Goal: Information Seeking & Learning: Check status

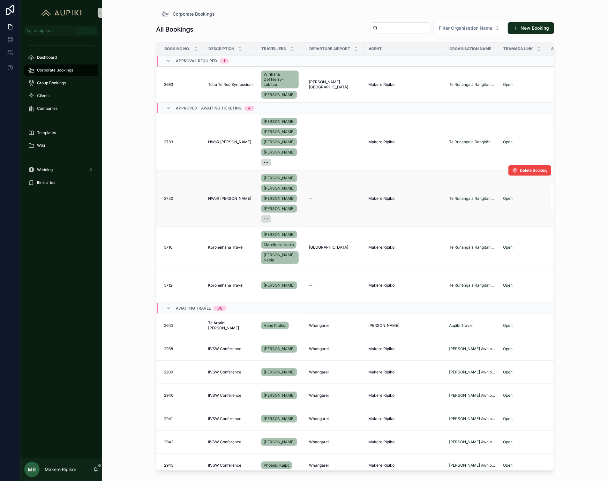
click at [213, 200] on span "NWoR [PERSON_NAME]" at bounding box center [229, 198] width 43 height 5
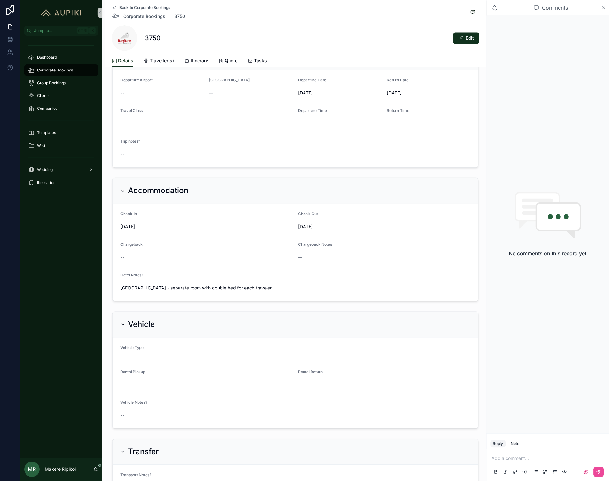
scroll to position [319, 0]
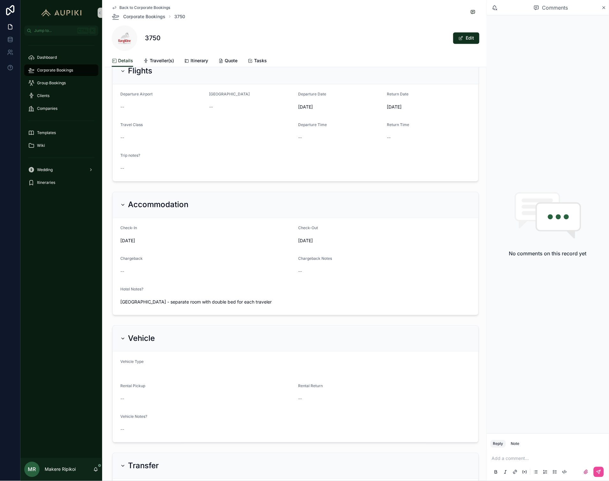
click at [129, 5] on span "Back to Corporate Bookings" at bounding box center [144, 7] width 51 height 5
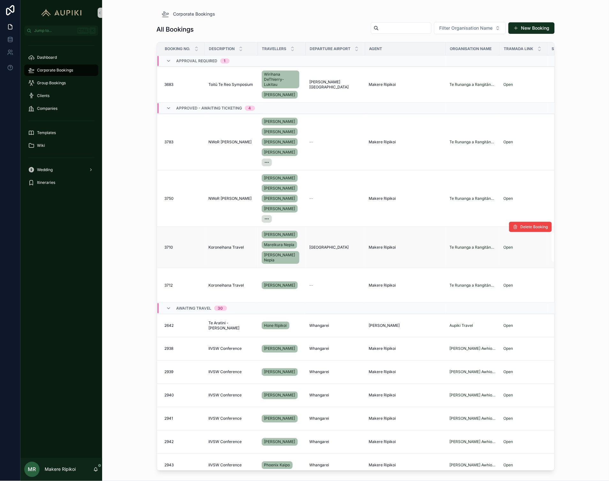
click at [224, 250] on span "Koroneihana Travel" at bounding box center [226, 247] width 35 height 5
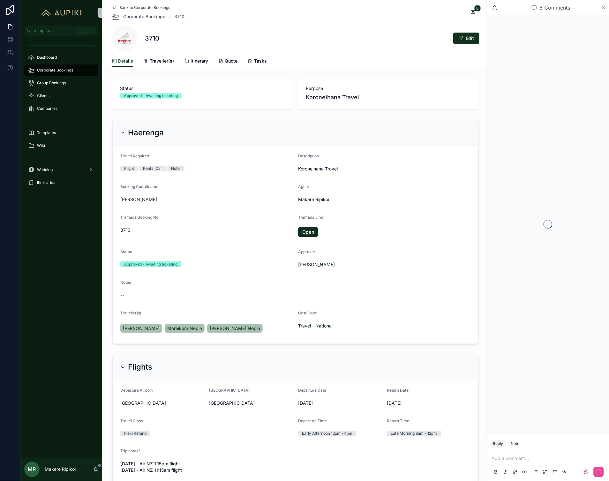
click at [151, 9] on span "Back to Corporate Bookings" at bounding box center [144, 7] width 51 height 5
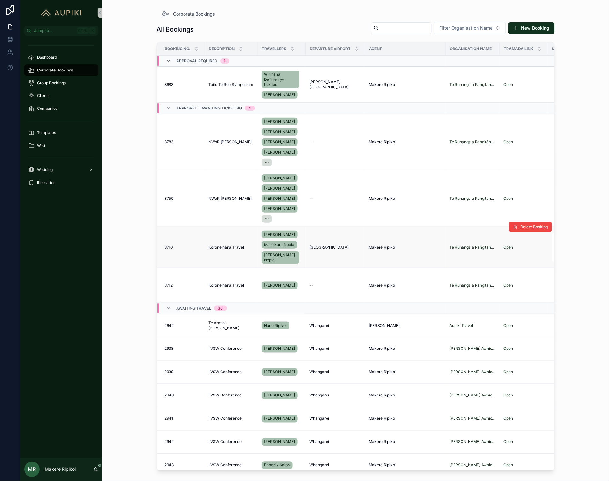
click at [229, 246] on td "Koroneihana Travel Koroneihana Travel" at bounding box center [231, 247] width 53 height 41
click at [229, 250] on span "Koroneihana Travel" at bounding box center [226, 247] width 35 height 5
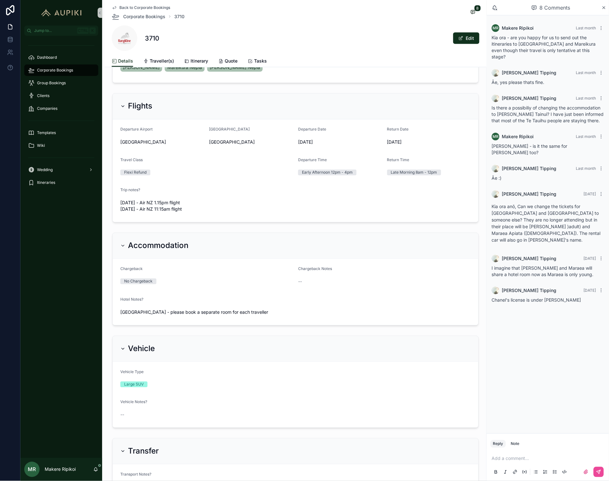
scroll to position [177, 0]
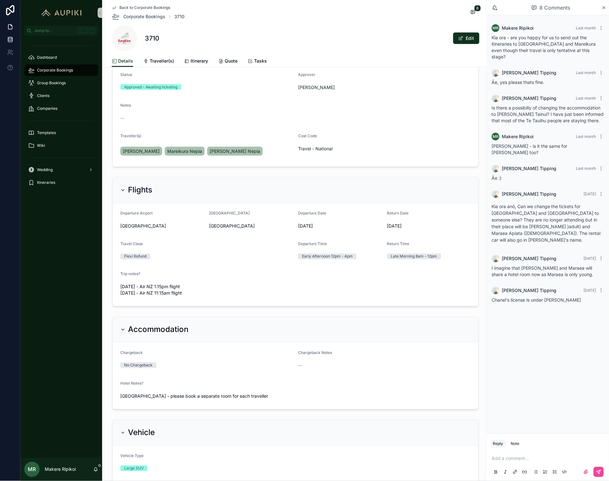
drag, startPoint x: 149, startPoint y: 8, endPoint x: 3, endPoint y: 43, distance: 149.7
click at [149, 8] on span "Back to Corporate Bookings" at bounding box center [144, 7] width 51 height 5
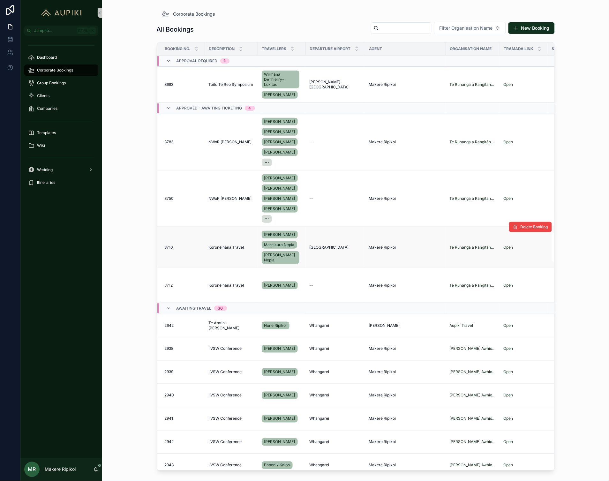
click at [219, 250] on span "Koroneihana Travel" at bounding box center [226, 247] width 35 height 5
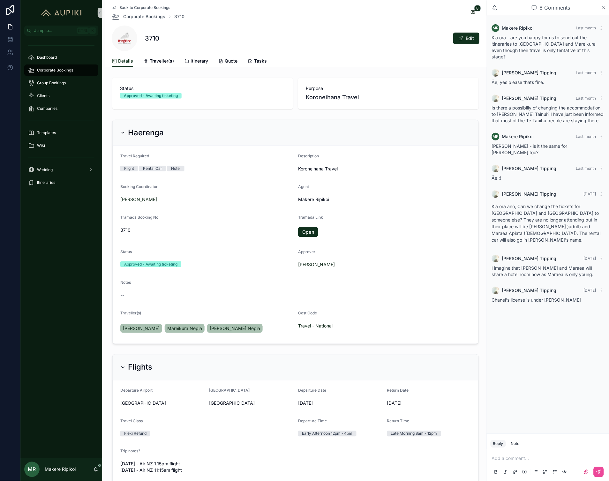
click at [50, 69] on span "Corporate Bookings" at bounding box center [55, 70] width 36 height 5
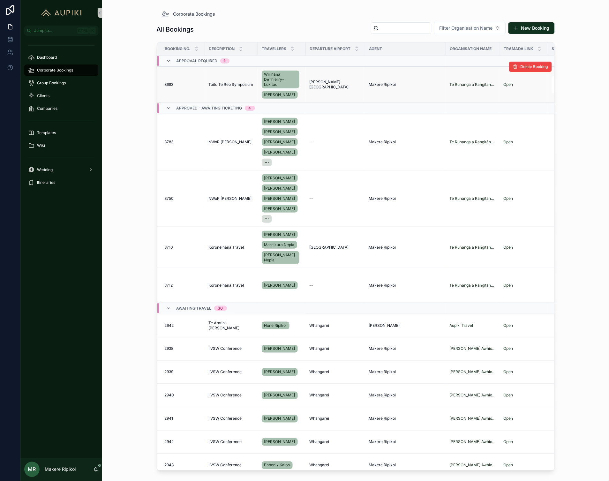
click at [229, 83] on span "Toitū Te Reo Symposium" at bounding box center [231, 84] width 45 height 5
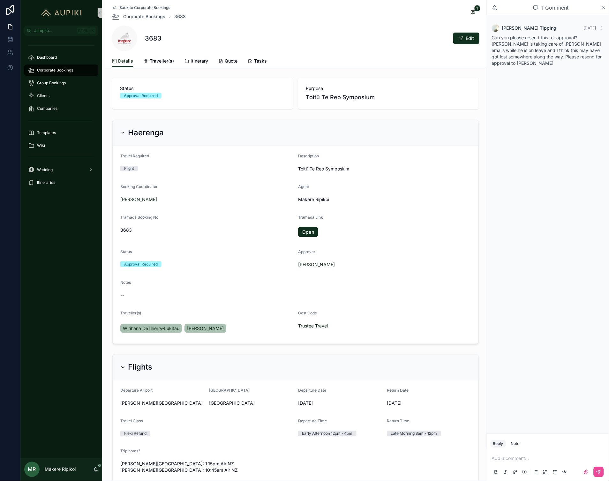
click at [47, 70] on span "Corporate Bookings" at bounding box center [55, 70] width 36 height 5
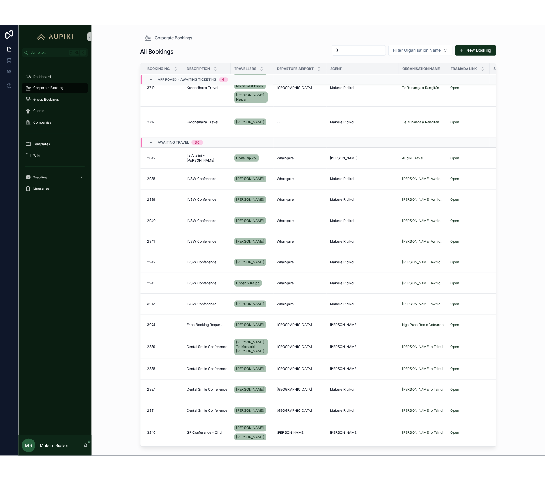
scroll to position [35, 0]
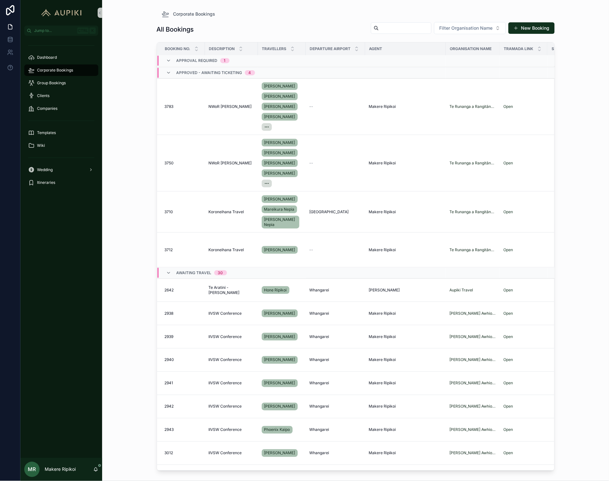
click at [404, 30] on input "scrollable content" at bounding box center [405, 28] width 52 height 9
click at [462, 30] on span "Filter Organisation Name" at bounding box center [465, 28] width 53 height 6
type input "******"
click at [461, 50] on div "[PERSON_NAME] o Tainui" at bounding box center [470, 54] width 77 height 10
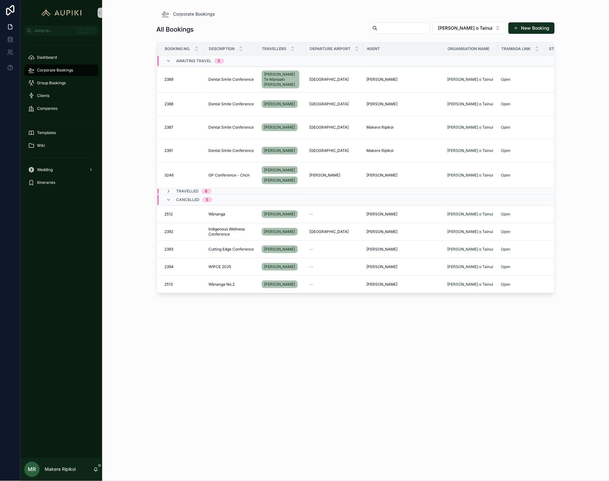
drag, startPoint x: 259, startPoint y: 377, endPoint x: 257, endPoint y: 367, distance: 10.2
click at [259, 376] on div "All Bookings [PERSON_NAME] o Tainui New Booking Booking No. Description Travell…" at bounding box center [356, 245] width 398 height 455
click at [274, 71] on link "[PERSON_NAME] Te Manaaki [PERSON_NAME]" at bounding box center [281, 80] width 38 height 18
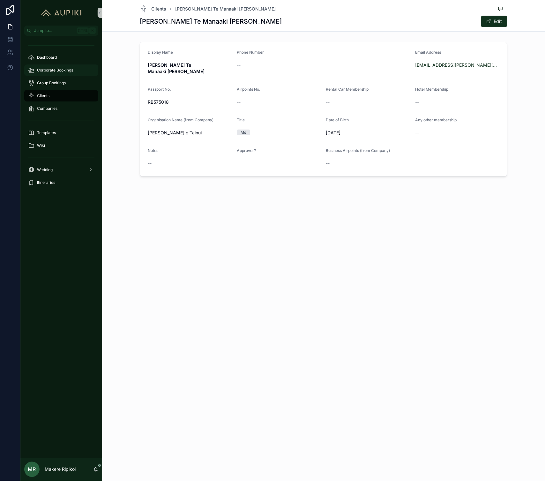
click at [57, 69] on span "Corporate Bookings" at bounding box center [55, 70] width 36 height 5
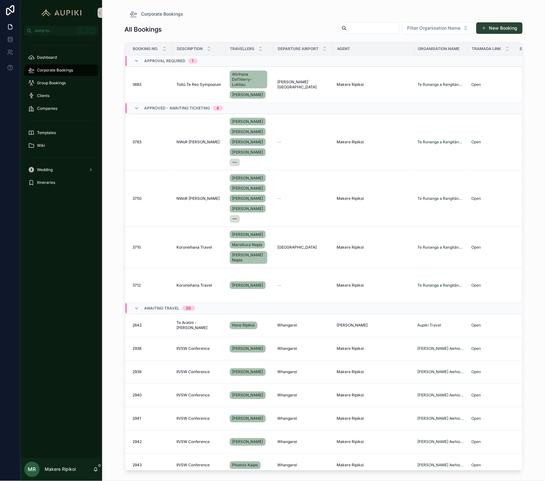
click at [489, 26] on button "New Booking" at bounding box center [499, 27] width 46 height 11
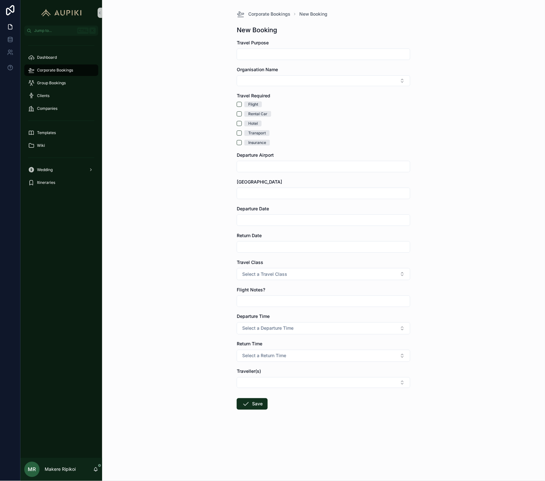
click at [39, 66] on div "Corporate Bookings" at bounding box center [61, 70] width 66 height 10
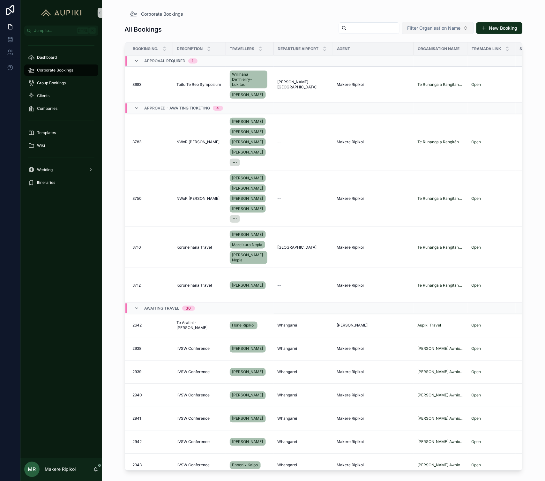
click at [434, 29] on span "Filter Organisation Name" at bounding box center [433, 28] width 53 height 6
type input "*******"
click at [423, 58] on div "[PERSON_NAME] o Tainui" at bounding box center [438, 54] width 77 height 10
